Goal: Entertainment & Leisure: Browse casually

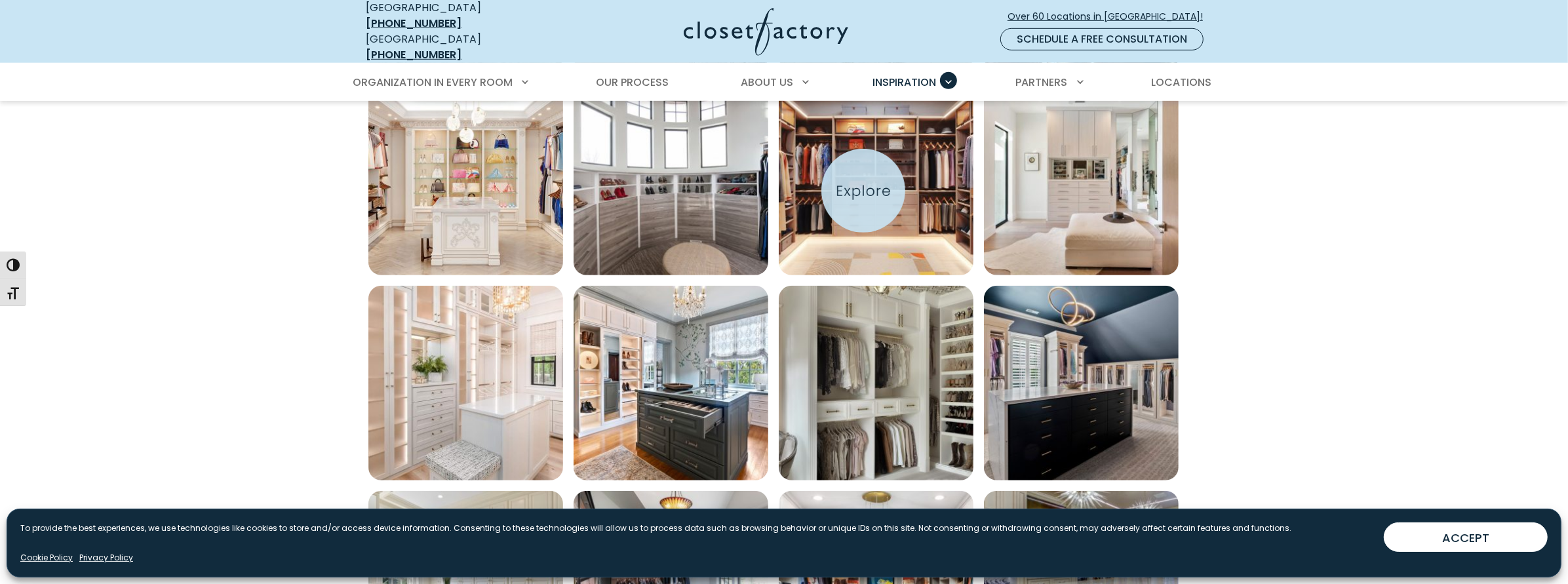
click at [862, 189] on img "Open inspiration gallery to preview enlarged image" at bounding box center [876, 177] width 195 height 195
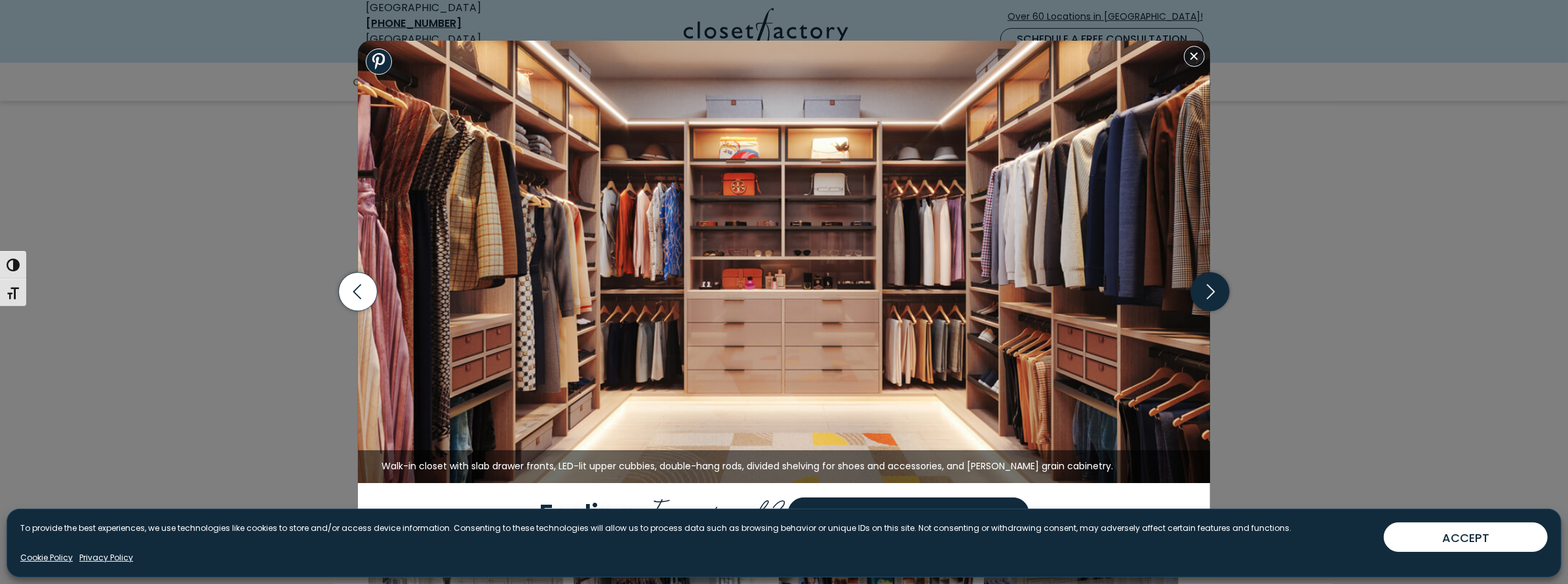
click at [1207, 287] on icon "button" at bounding box center [1210, 292] width 39 height 39
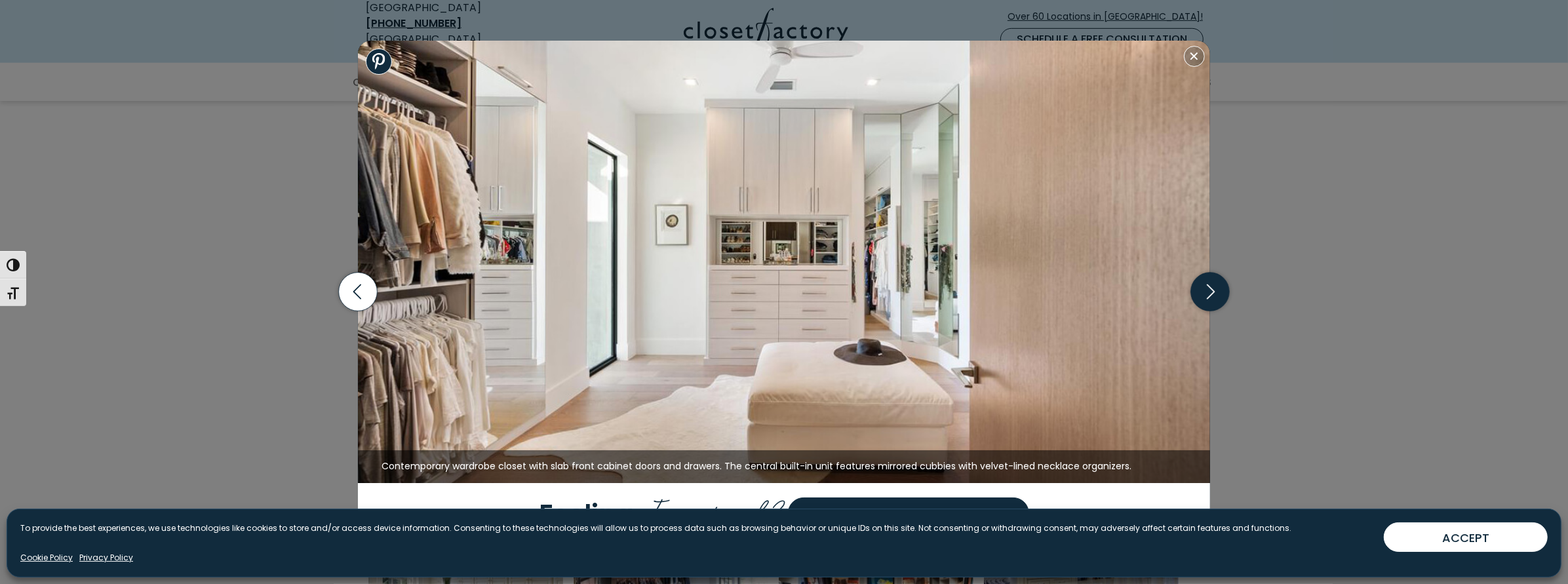
click at [1209, 295] on icon "button" at bounding box center [1210, 292] width 39 height 39
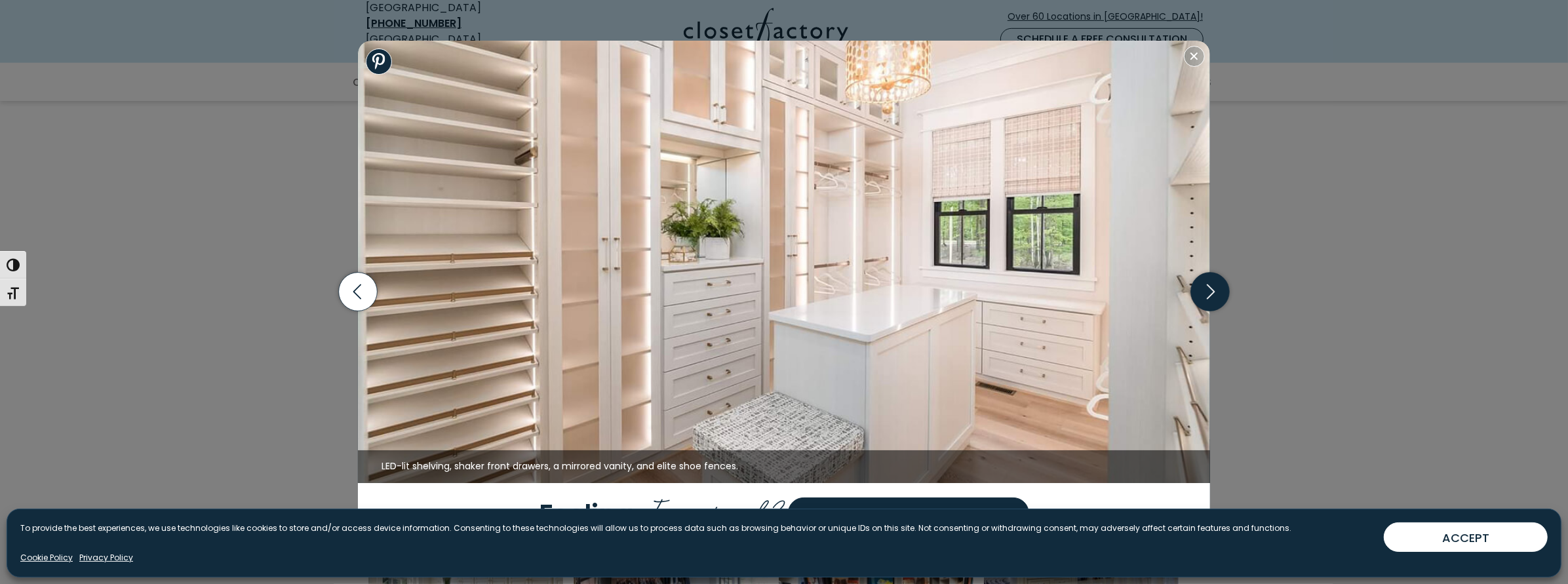
click at [1208, 292] on icon "button" at bounding box center [1210, 292] width 39 height 39
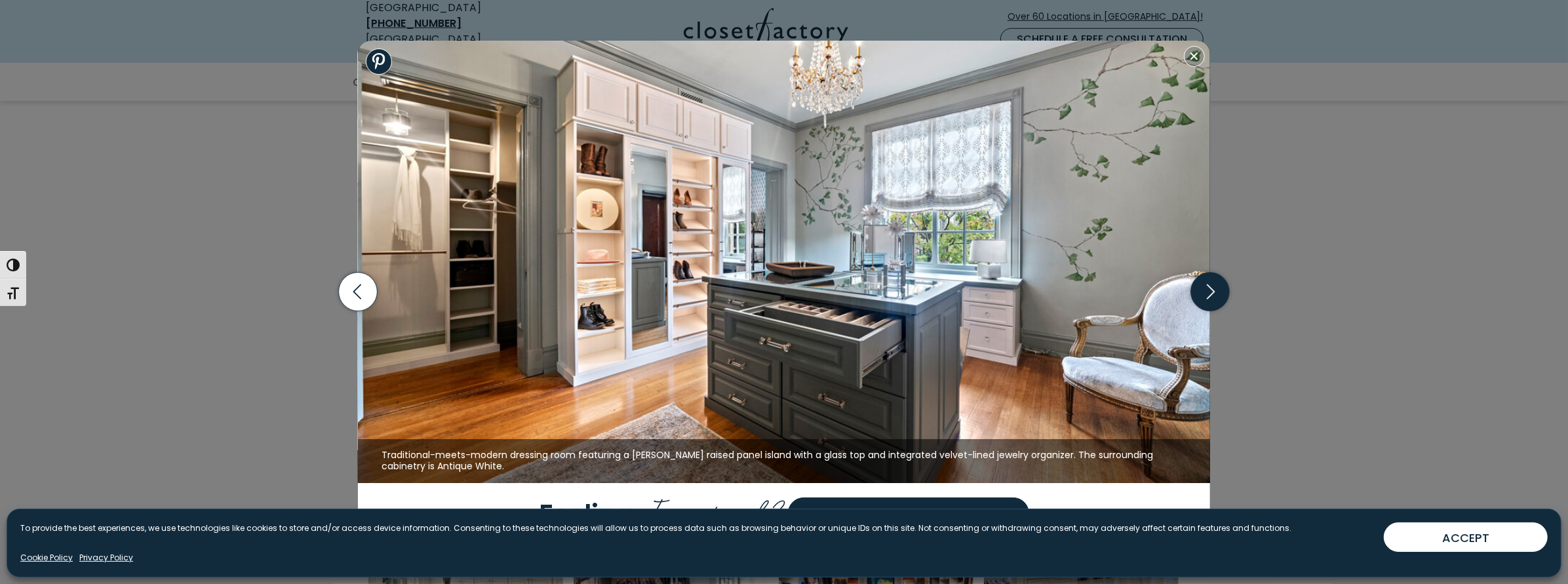
click at [1208, 292] on icon "button" at bounding box center [1210, 292] width 39 height 39
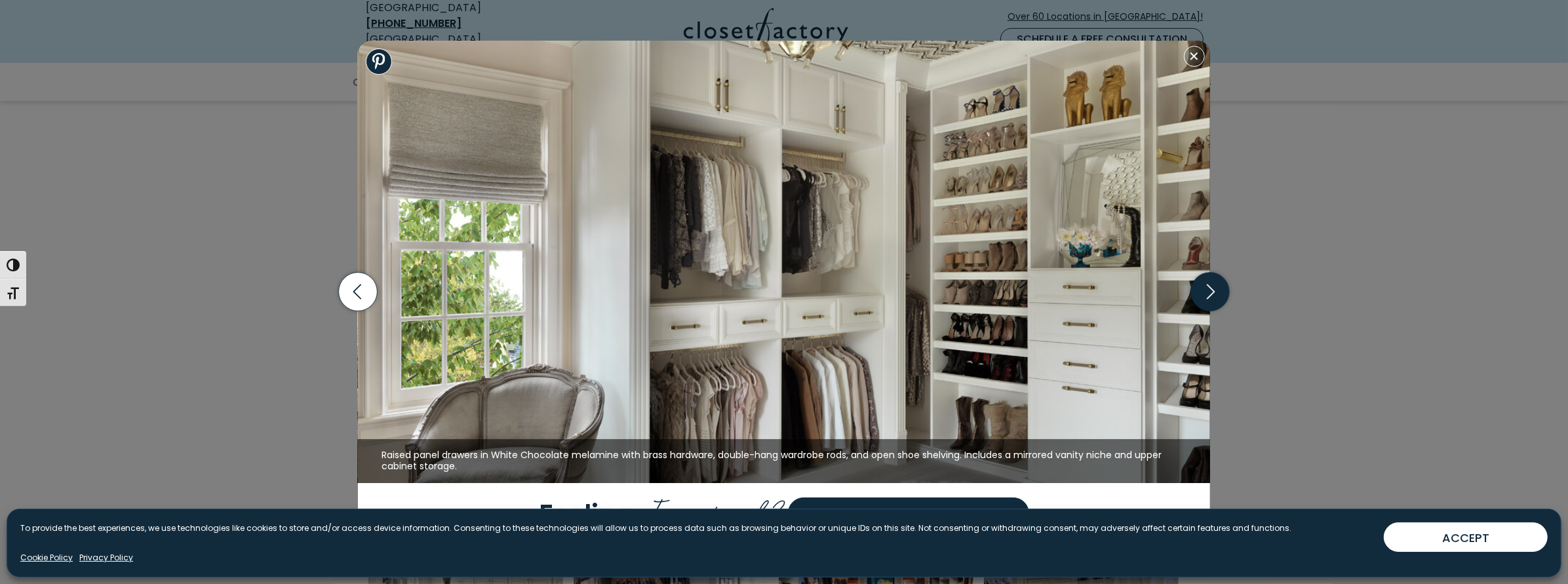
click at [1208, 292] on icon "button" at bounding box center [1210, 292] width 39 height 39
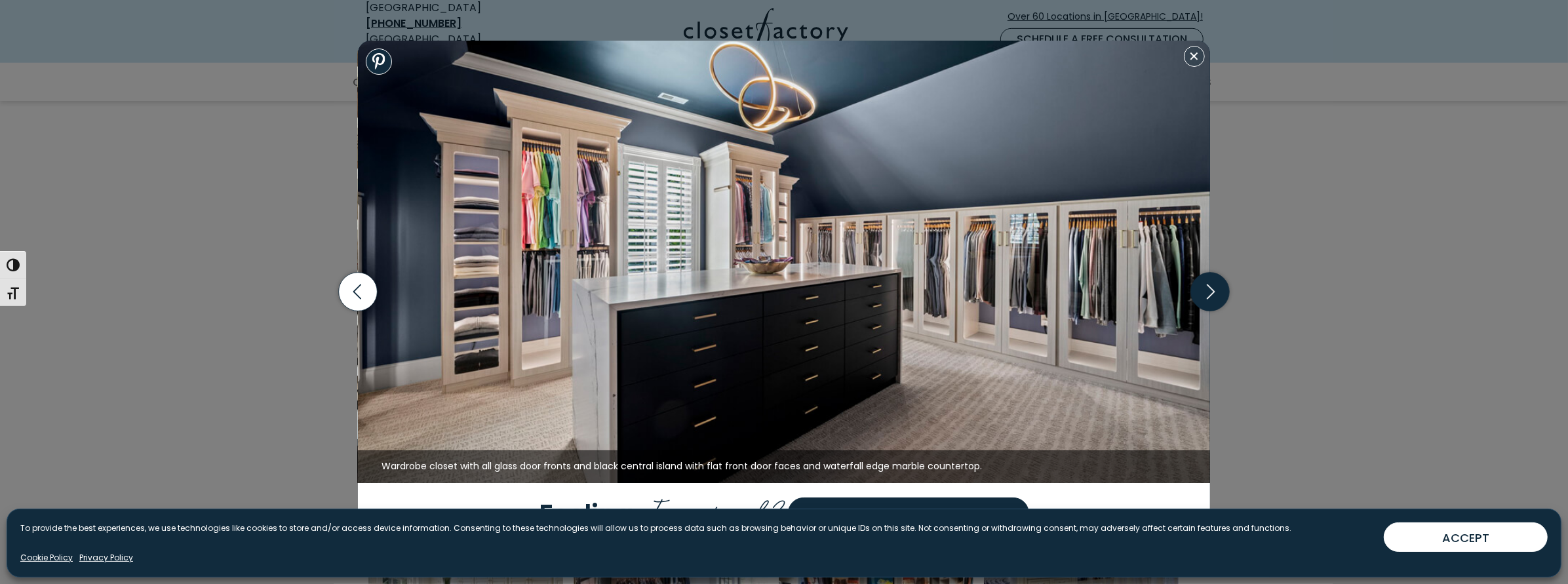
click at [1205, 290] on icon "button" at bounding box center [1210, 292] width 39 height 39
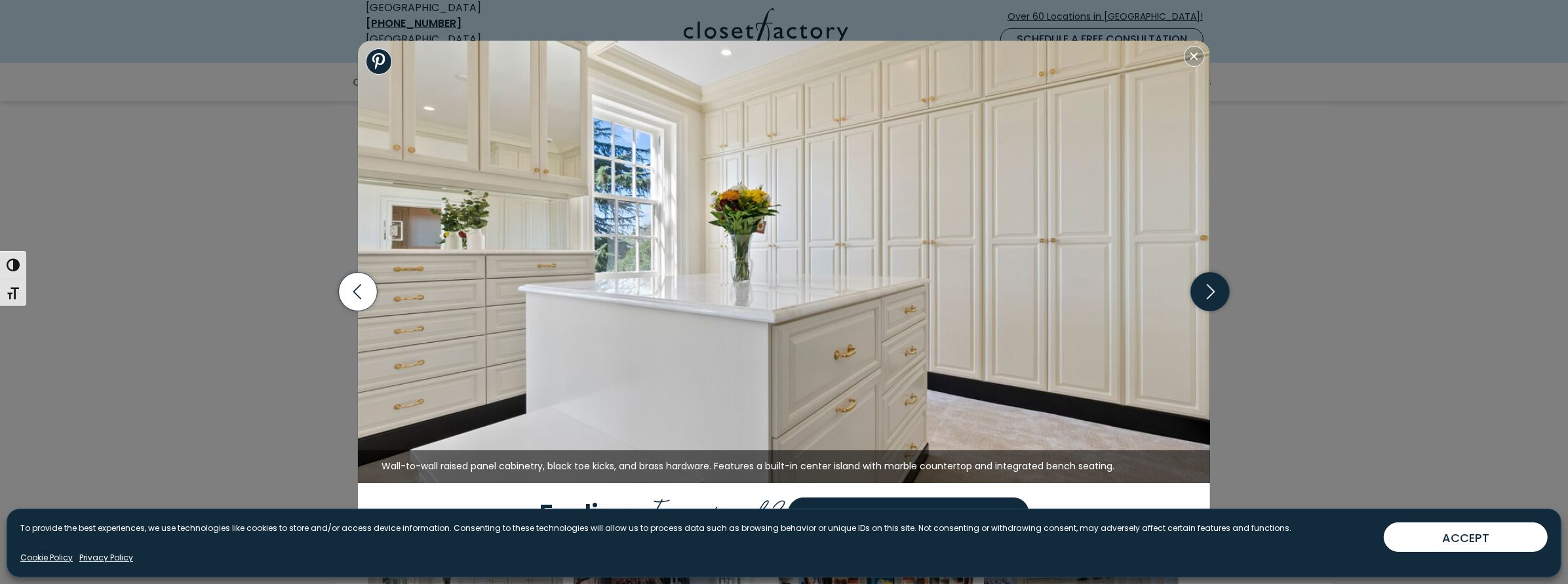
click at [1205, 290] on icon "button" at bounding box center [1210, 292] width 39 height 39
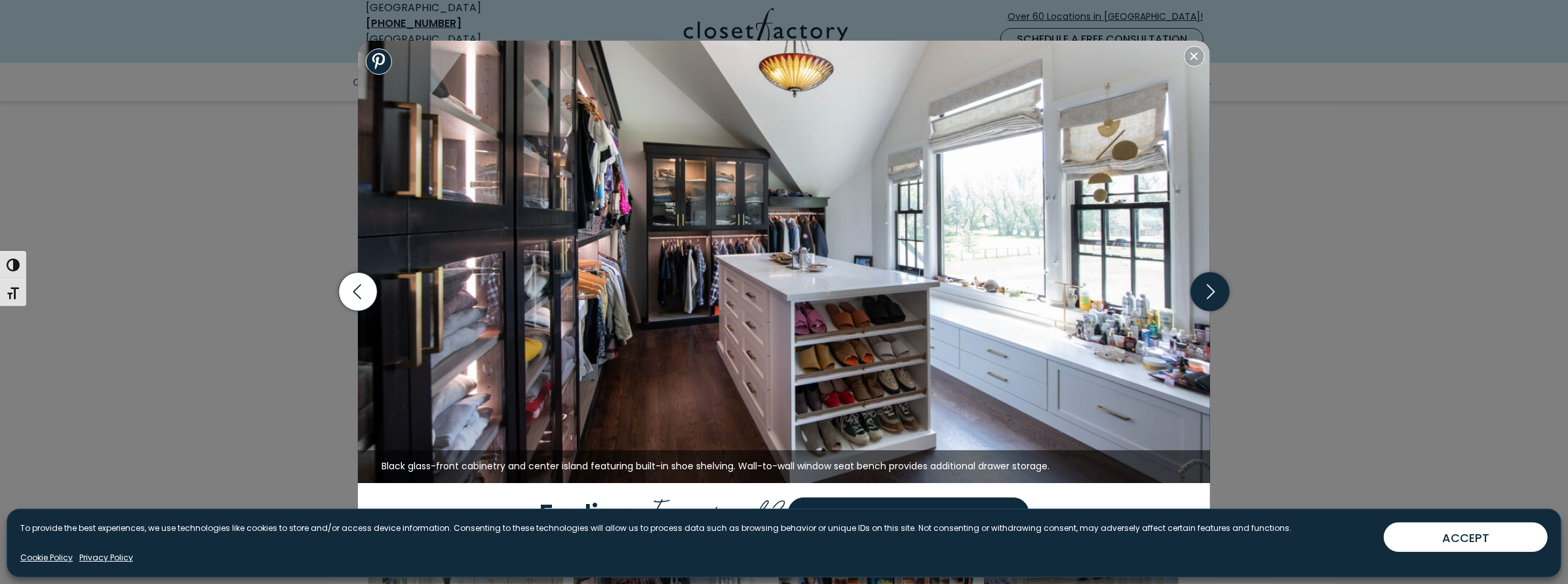
click at [1205, 290] on icon "button" at bounding box center [1210, 292] width 39 height 39
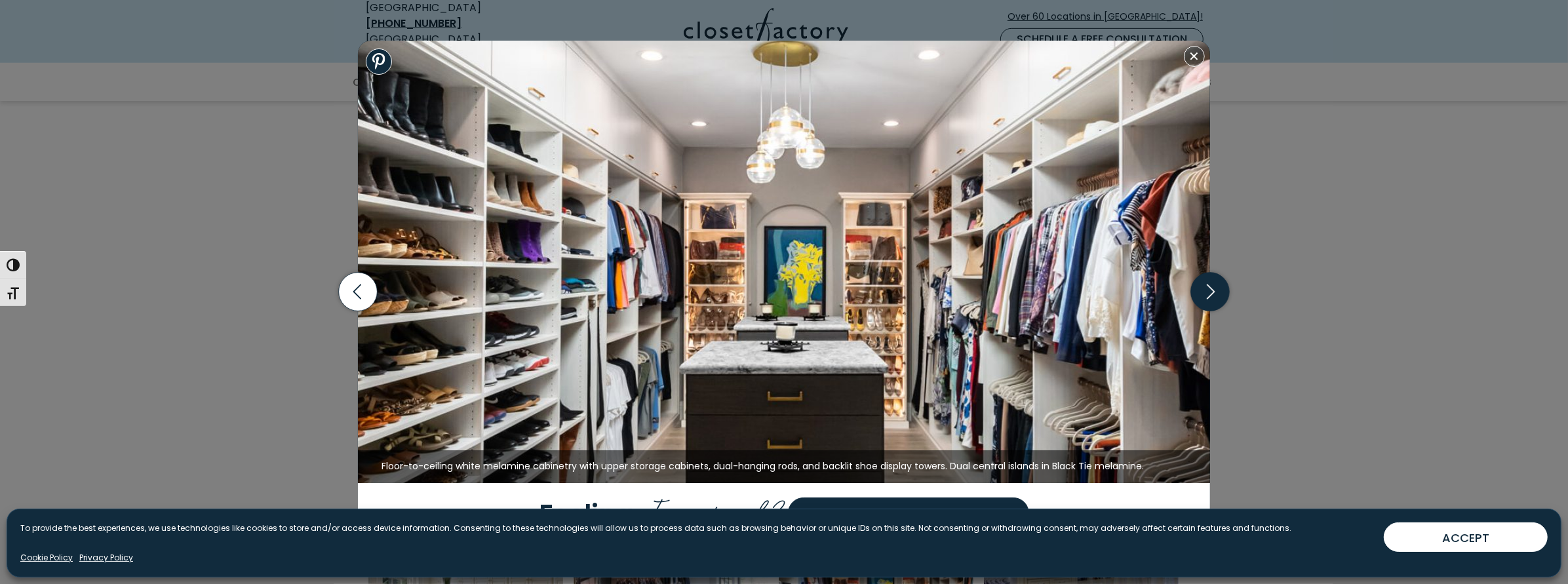
click at [1205, 290] on icon "button" at bounding box center [1210, 292] width 39 height 39
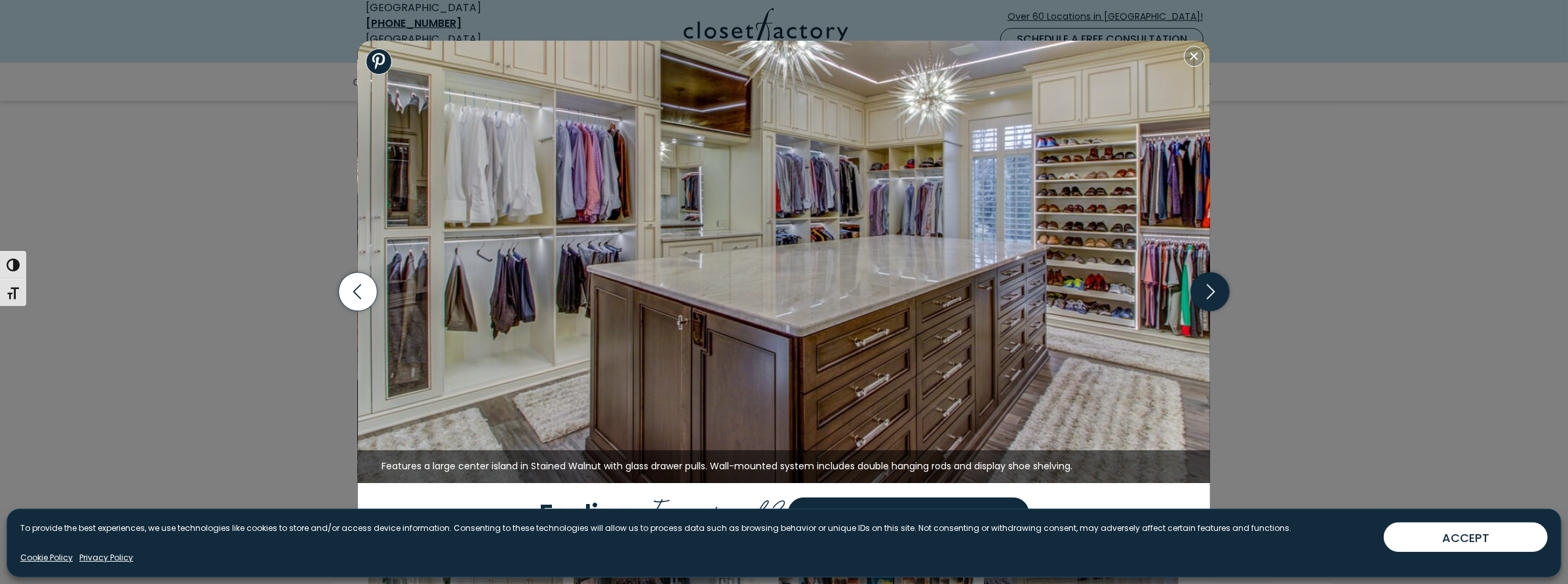
click at [1205, 290] on icon "button" at bounding box center [1210, 292] width 39 height 39
